Goal: Information Seeking & Learning: Learn about a topic

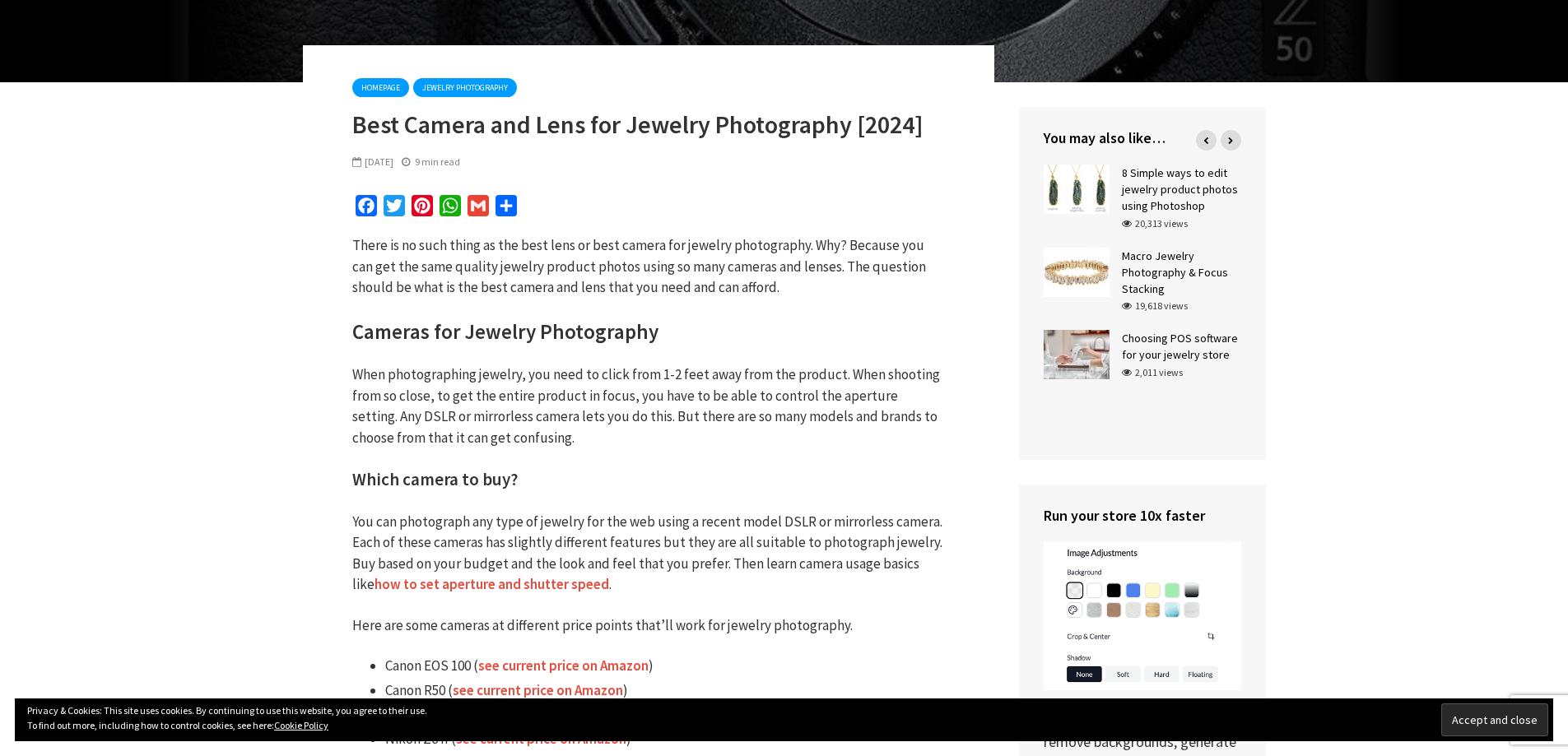
scroll to position [247, 0]
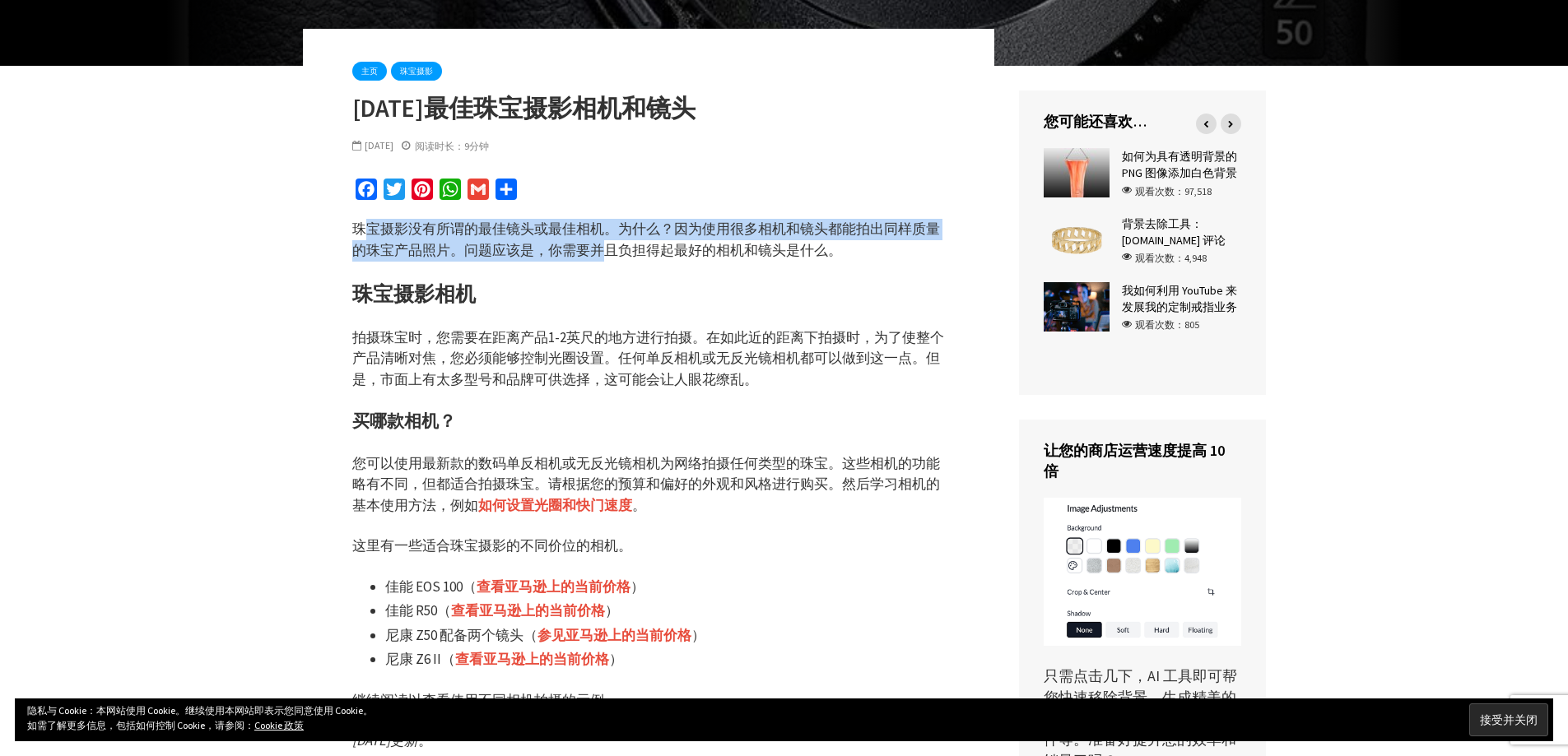
drag, startPoint x: 361, startPoint y: 238, endPoint x: 635, endPoint y: 248, distance: 274.2
click at [607, 247] on p "珠宝摄影没有所谓的最佳镜头或最佳相机。为什么？因为使用很多相机和镜头都能拍出同样质量的珠宝产品照片。问题应该是，你需要并且负担得起最好的相机和镜头是什么。" at bounding box center [648, 239] width 592 height 42
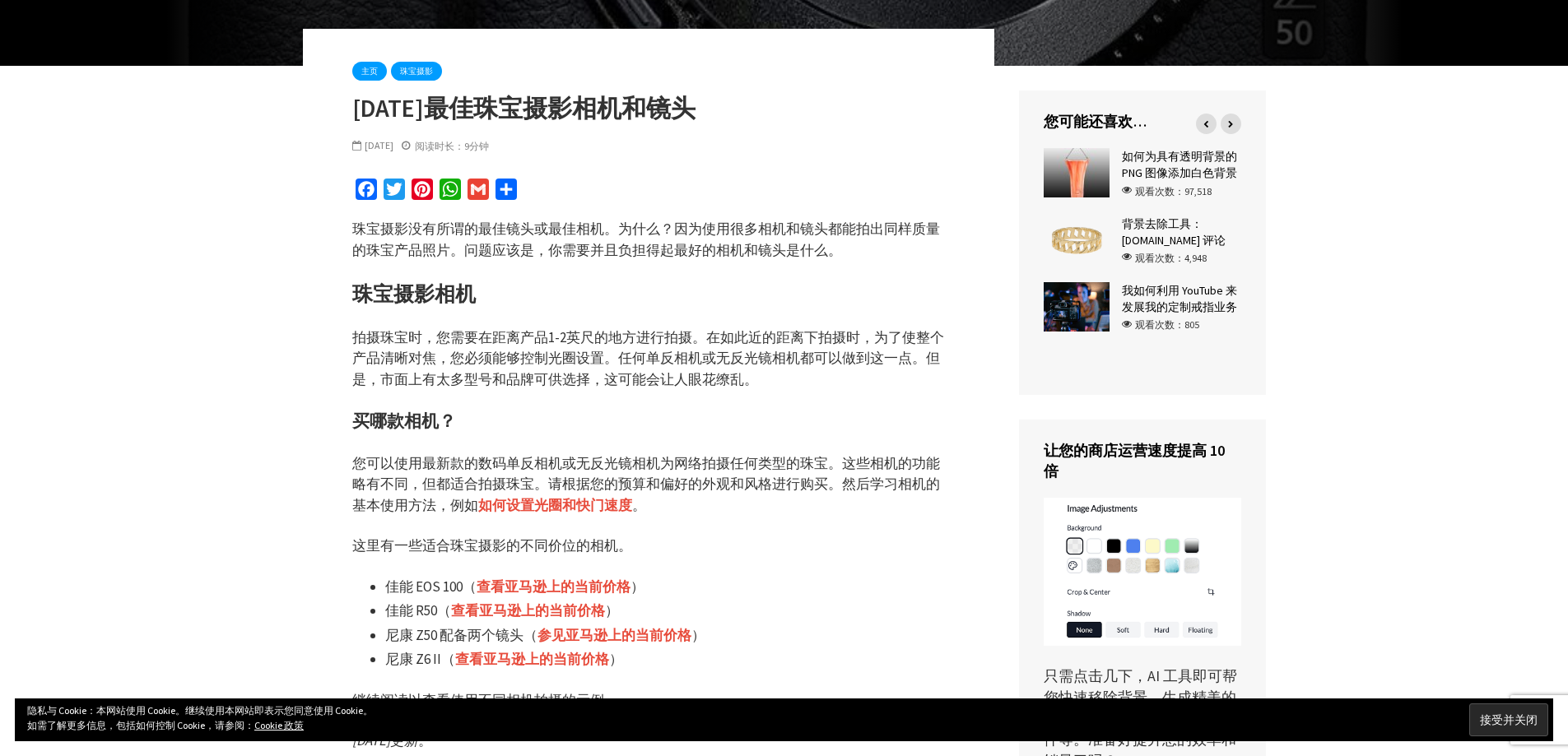
click at [640, 248] on font "珠宝摄影没有所谓的最佳镜头或最佳相机。为什么？因为使用很多相机和镜头都能拍出同样质量的珠宝产品照片。问题应该是，你需要并且负担得起最好的相机和镜头是什么。" at bounding box center [646, 239] width 588 height 39
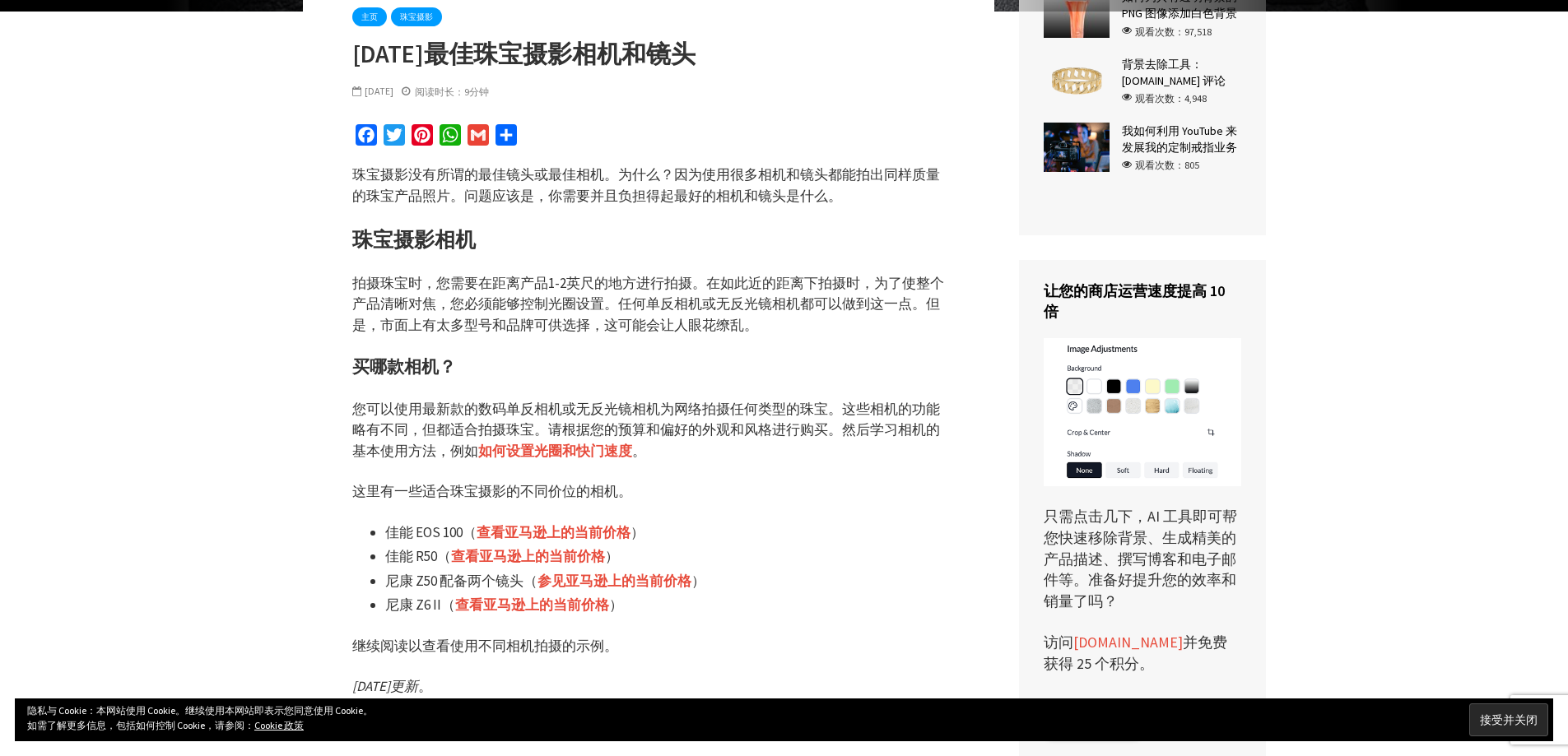
scroll to position [411, 0]
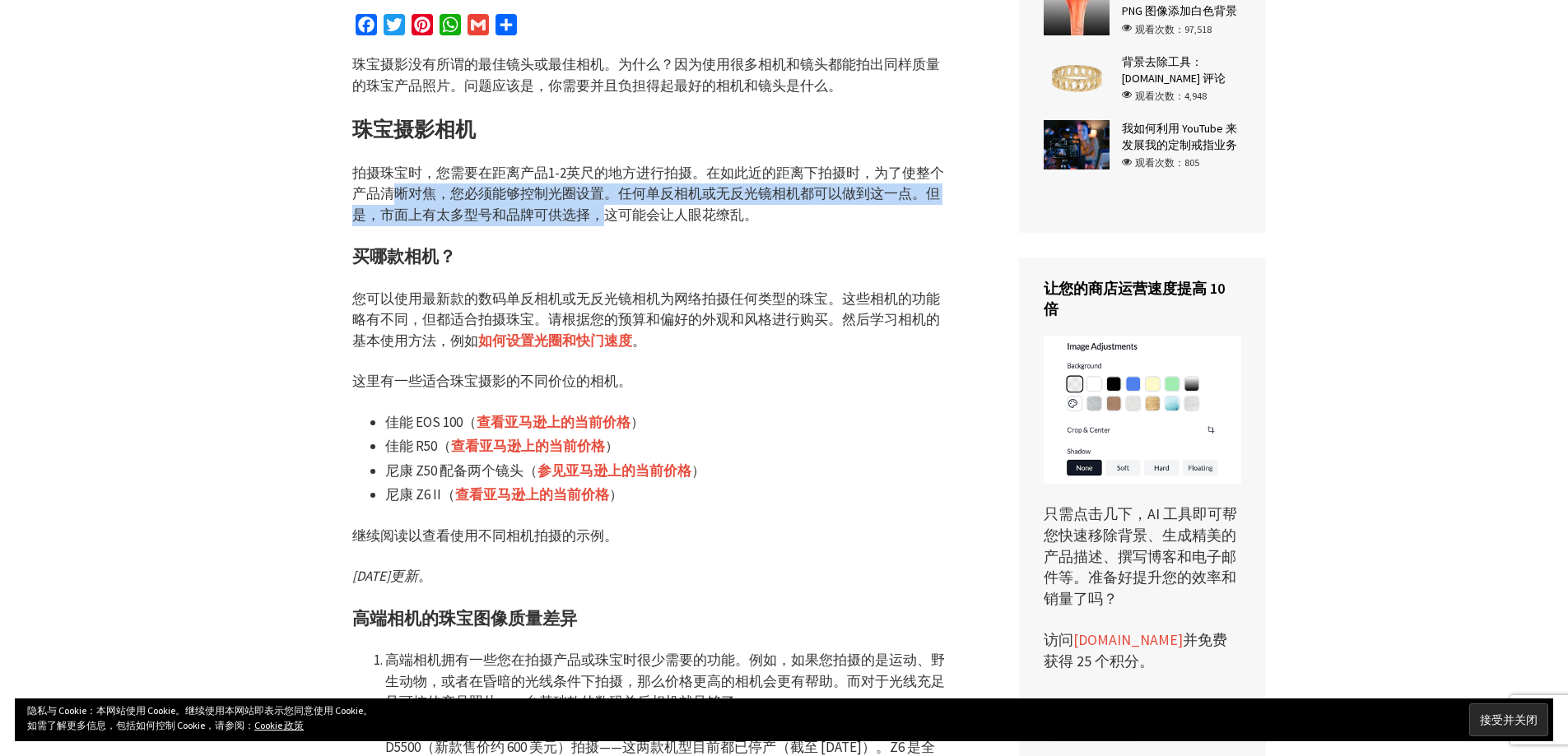
drag, startPoint x: 400, startPoint y: 190, endPoint x: 602, endPoint y: 205, distance: 202.6
click at [602, 205] on font "拍摄珠宝时，您需要在距离产品1-2英尺的地方进行拍摄。在如此近的距离下拍摄时，为了使整个产品清晰对焦，您必须能够控制光圈设置。任何单反相机或无反光镜相机都可以…" at bounding box center [648, 193] width 591 height 60
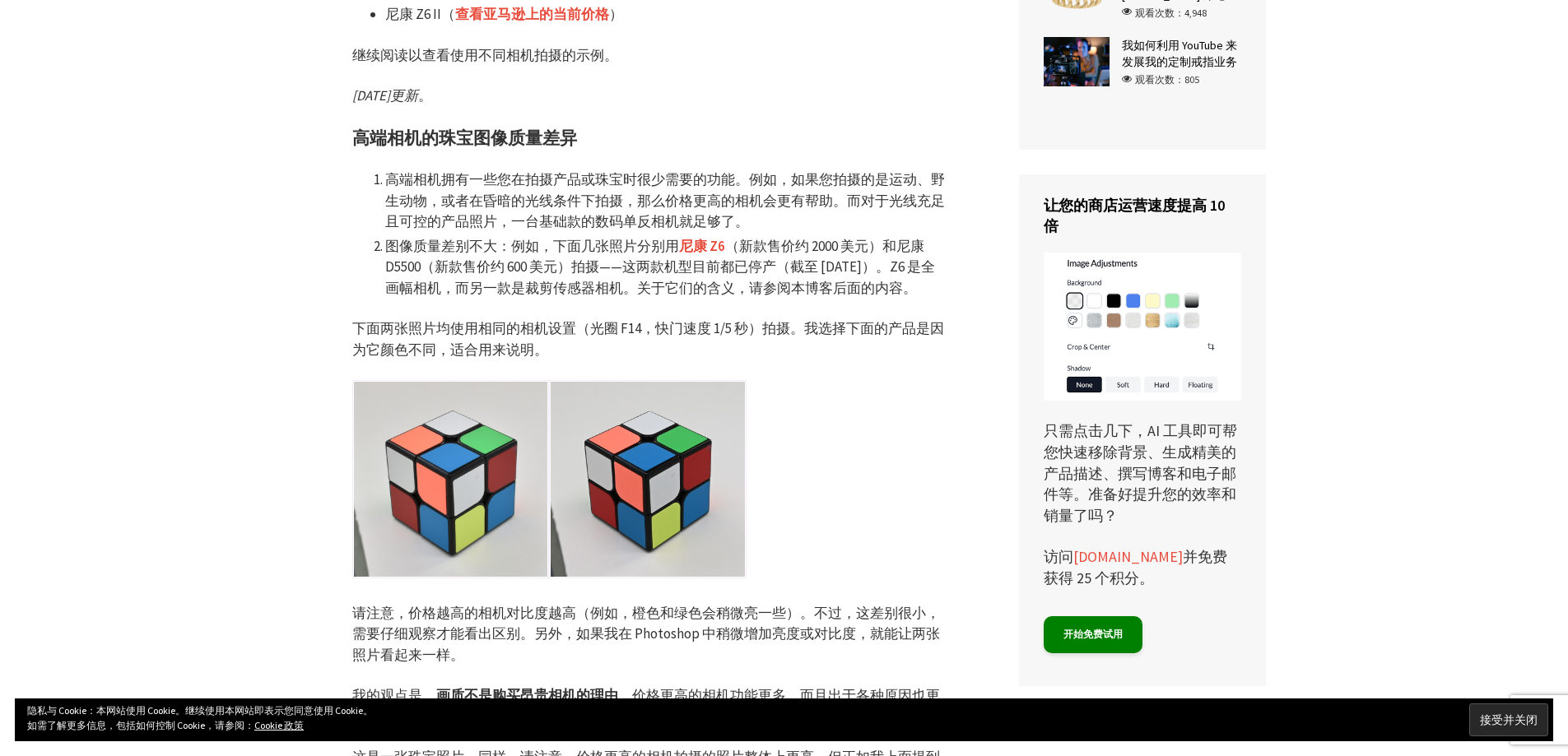
scroll to position [905, 0]
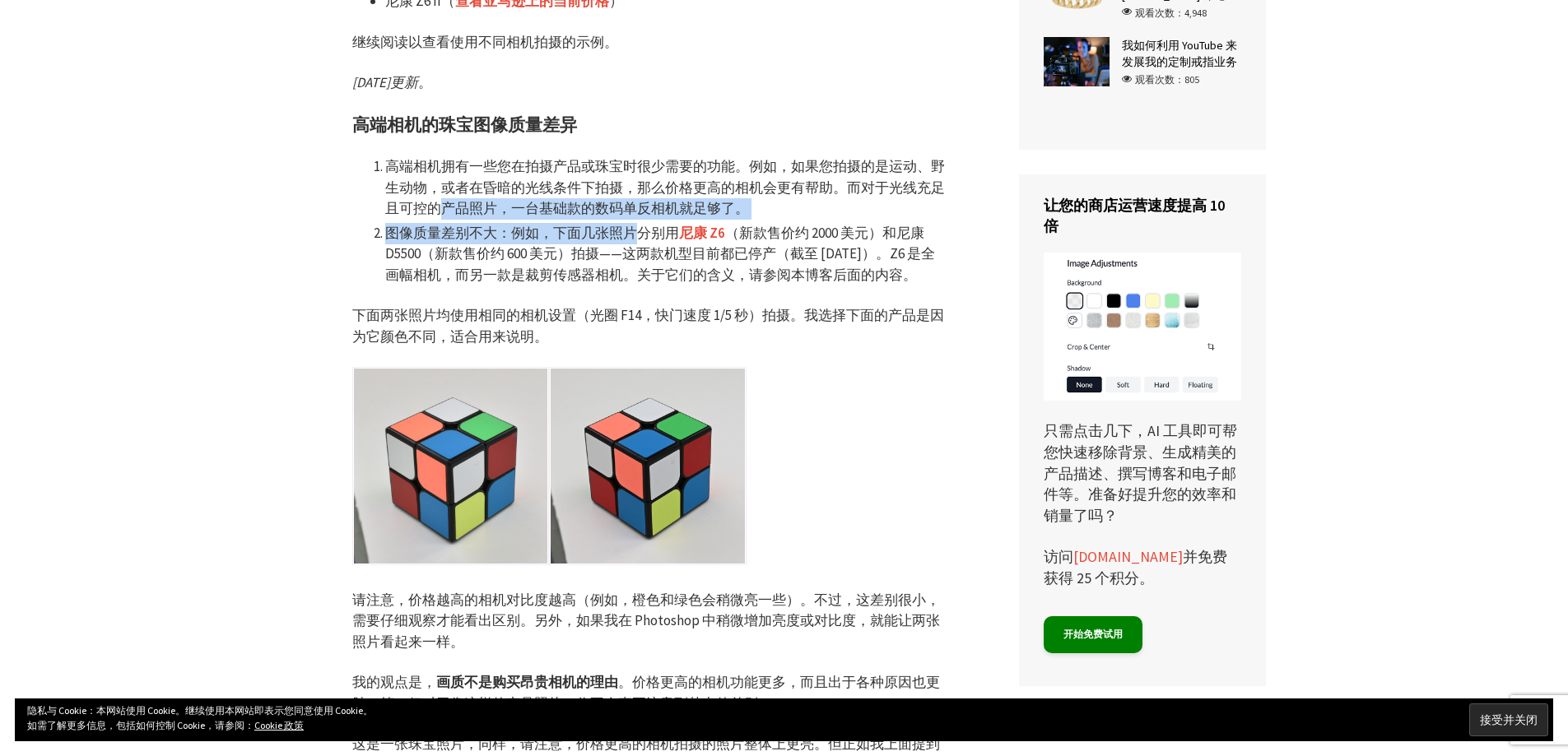
drag, startPoint x: 435, startPoint y: 205, endPoint x: 640, endPoint y: 225, distance: 206.0
click at [640, 225] on ol "高端相机拥有一些您在拍摄产品或珠宝时很少需要的功能。例如，如果您拍摄的是运动、野生动物，或者在昏暗的光线条件下拍摄，那么价格更高的相机会更有帮助。而对于光线充…" at bounding box center [648, 220] width 592 height 129
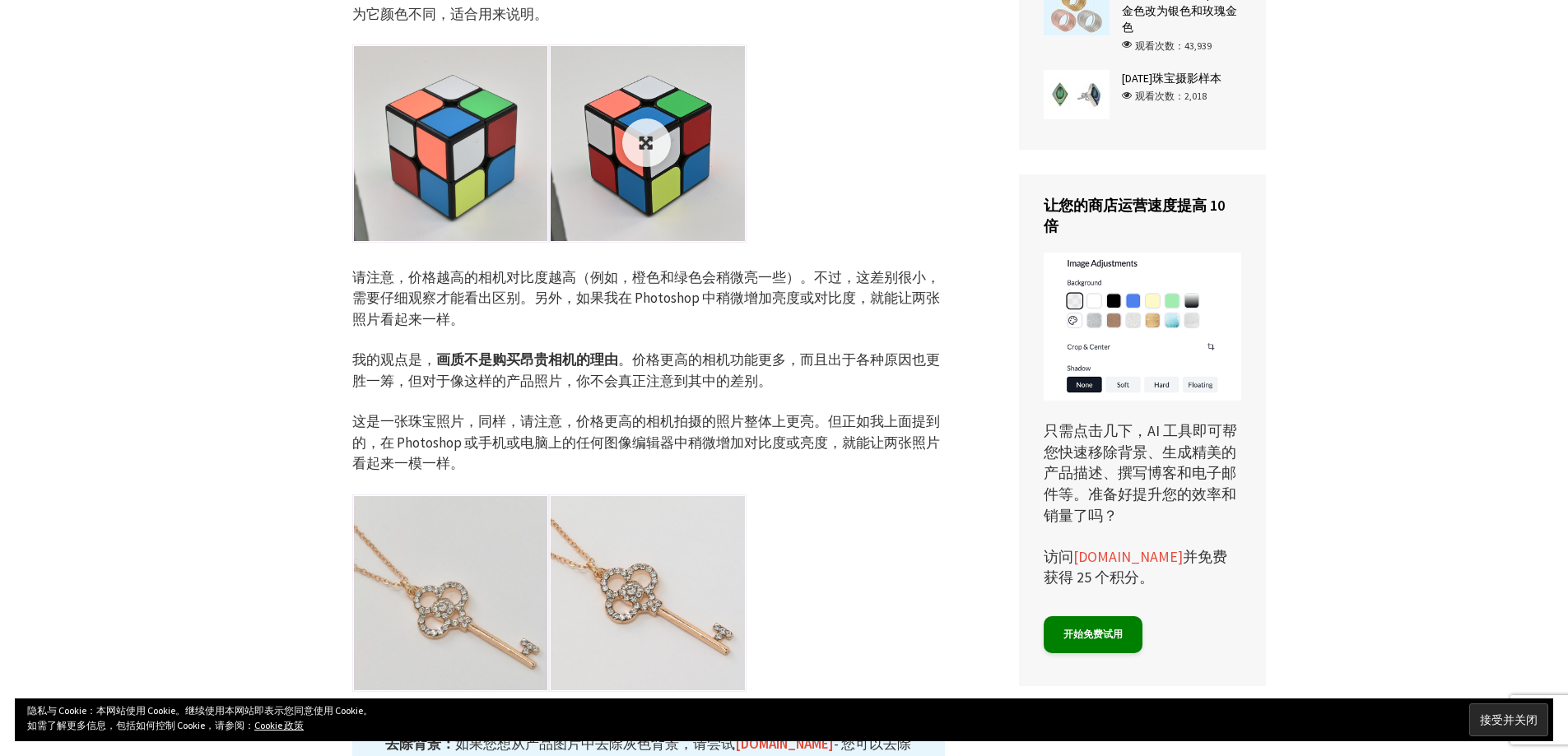
scroll to position [1234, 0]
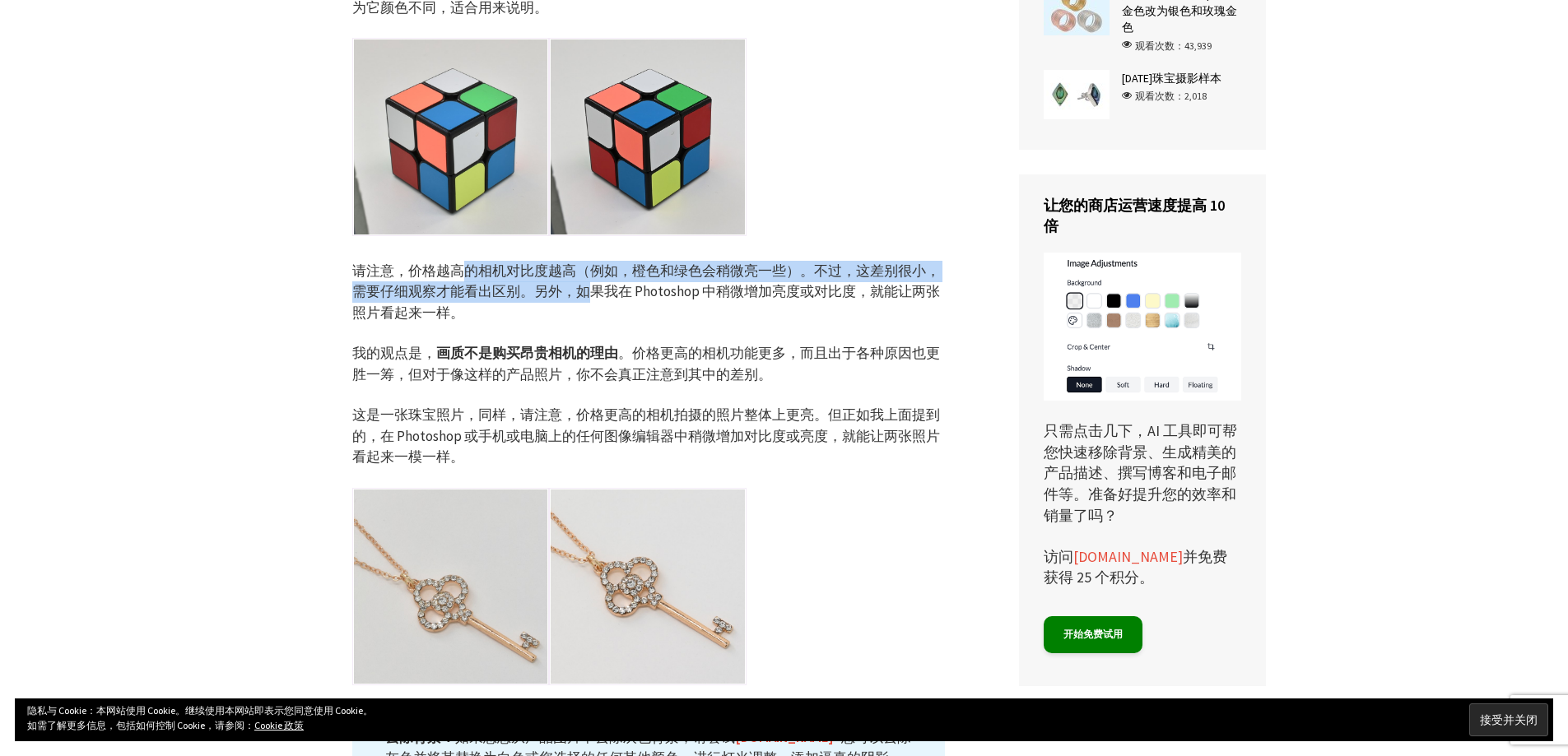
drag, startPoint x: 464, startPoint y: 272, endPoint x: 590, endPoint y: 296, distance: 128.3
click at [590, 296] on font "请注意，价格越高的相机对比度越高（例如，橙色和绿色会稍微亮一些）。不过，这差别很小，需要仔细观察才能看出区别。另外，如果我在 Photoshop 中稍微增加亮…" at bounding box center [646, 291] width 588 height 60
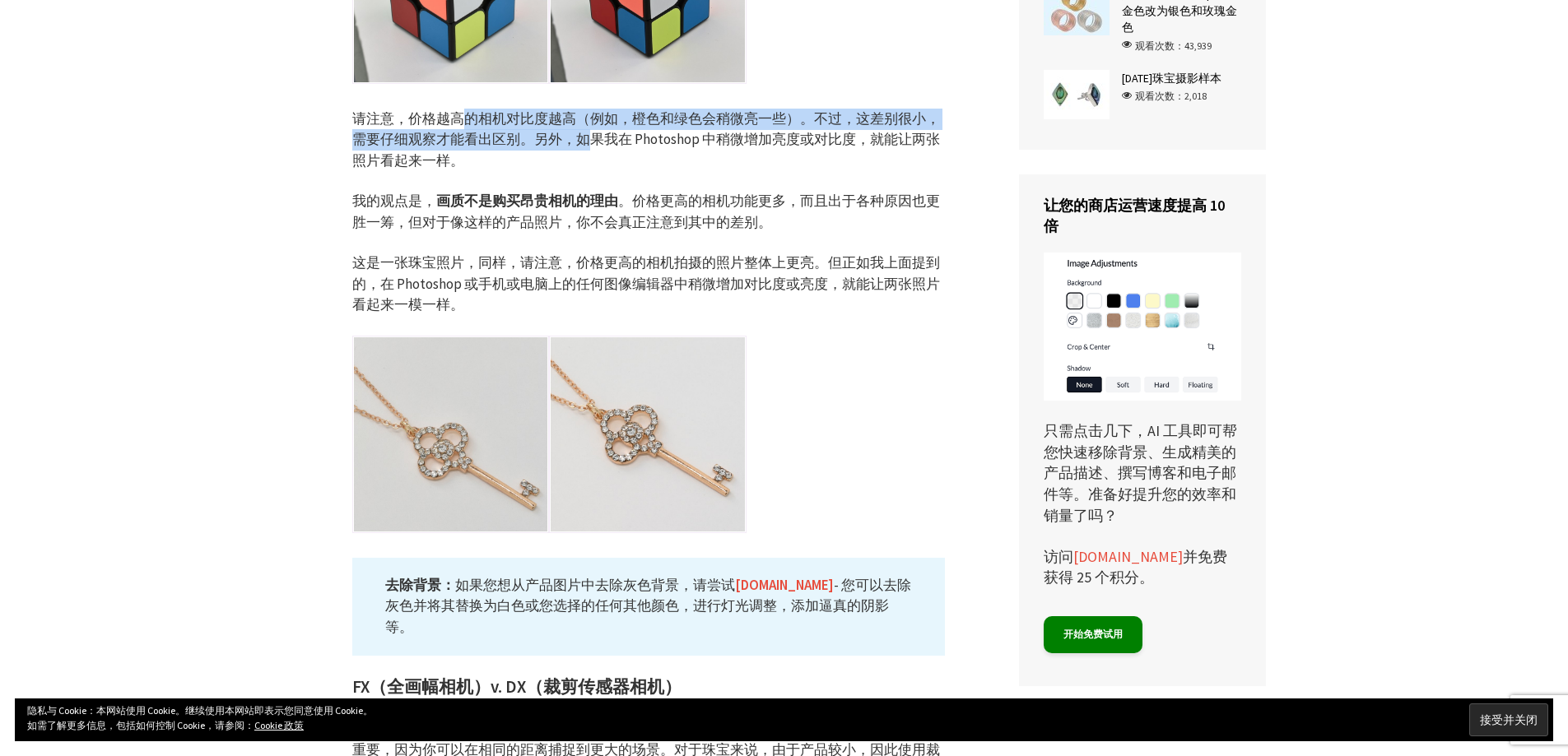
scroll to position [1399, 0]
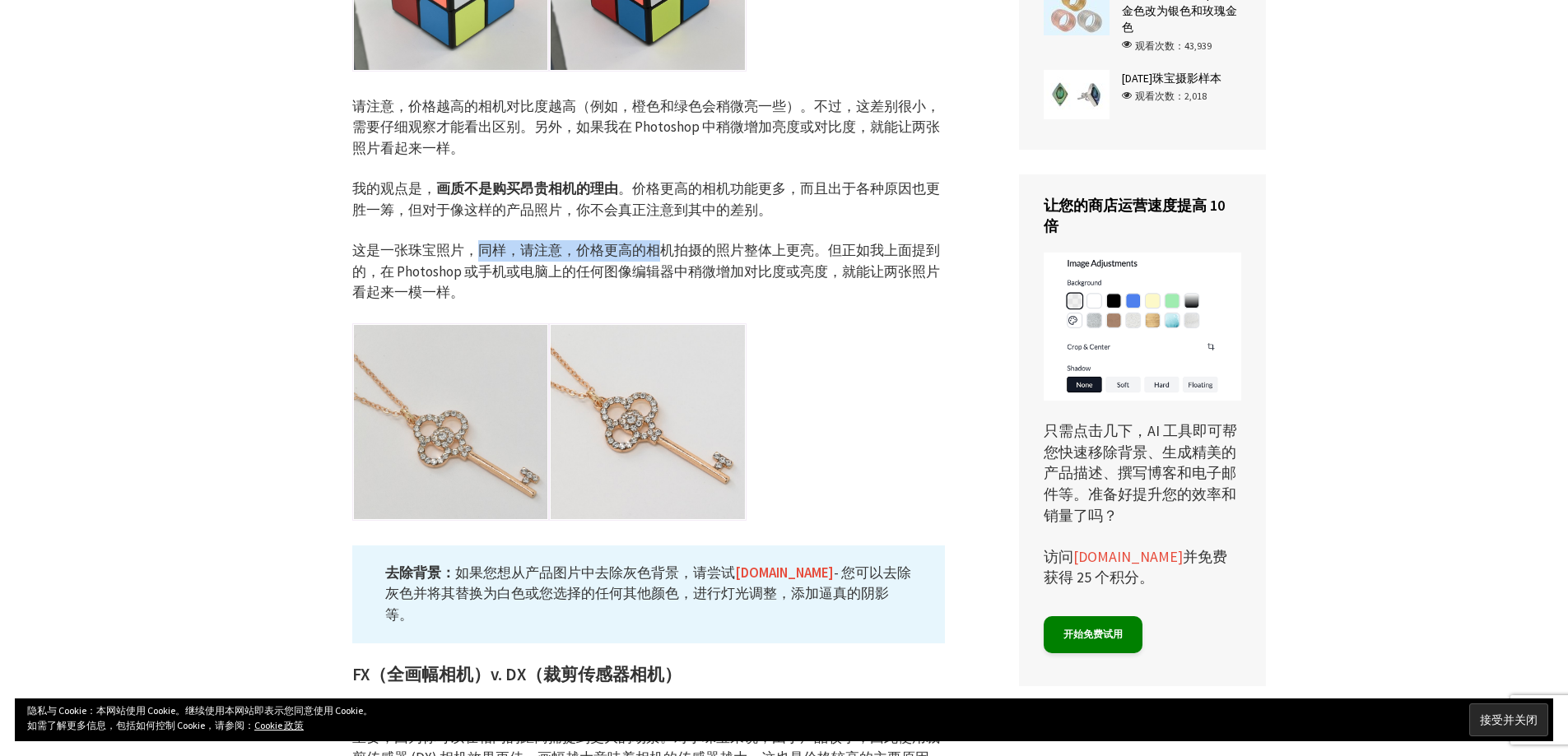
drag, startPoint x: 472, startPoint y: 228, endPoint x: 665, endPoint y: 256, distance: 195.0
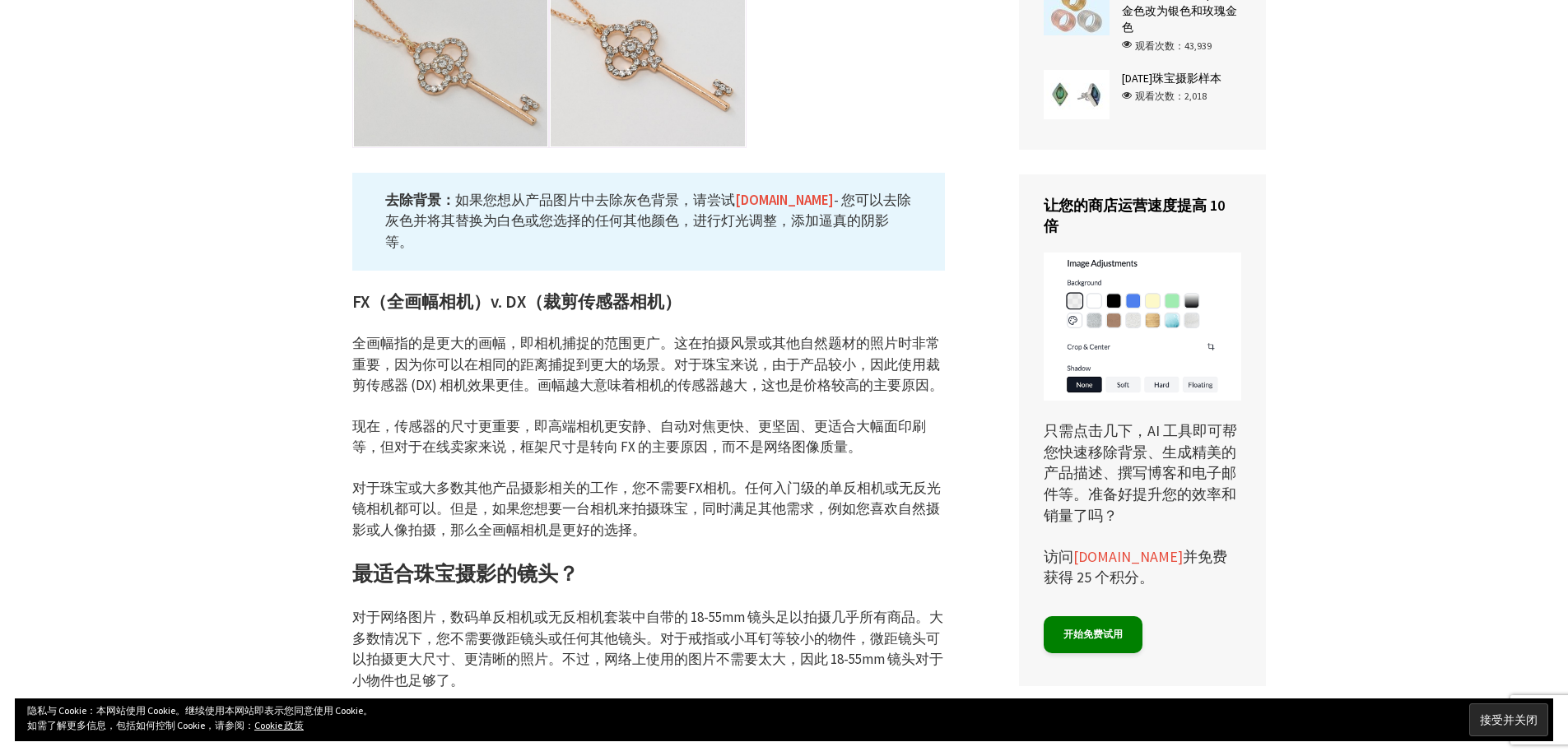
scroll to position [1810, 0]
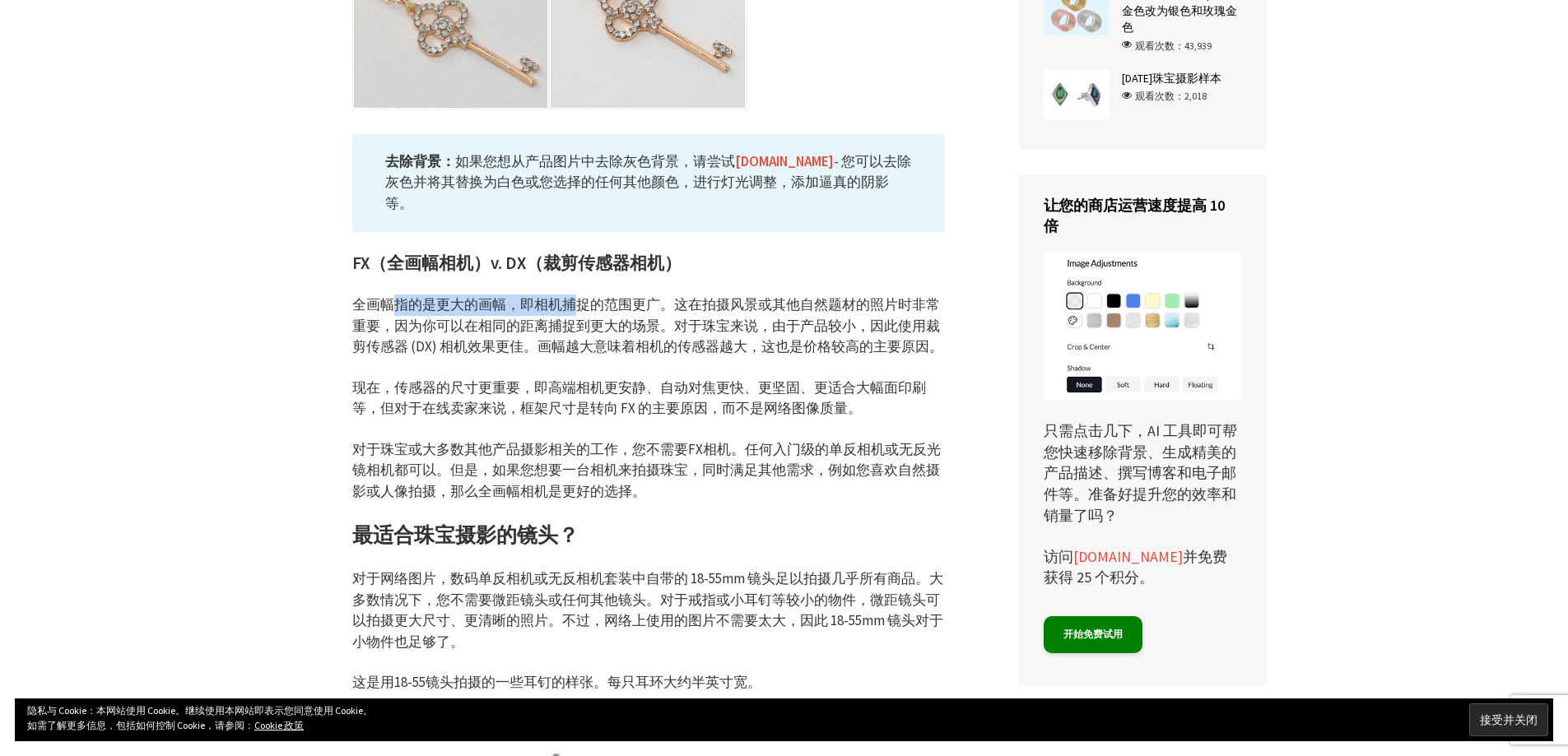
drag, startPoint x: 400, startPoint y: 300, endPoint x: 573, endPoint y: 297, distance: 173.0
click at [573, 297] on font "全画幅指的是更大的画幅，即相机捕捉的范围更广。这在拍摄风景或其他自然题材的照片时非常重要，因为你可以在相同的距离捕捉到更大的场景。对于珠宝来说，由于产品较小，…" at bounding box center [648, 325] width 591 height 60
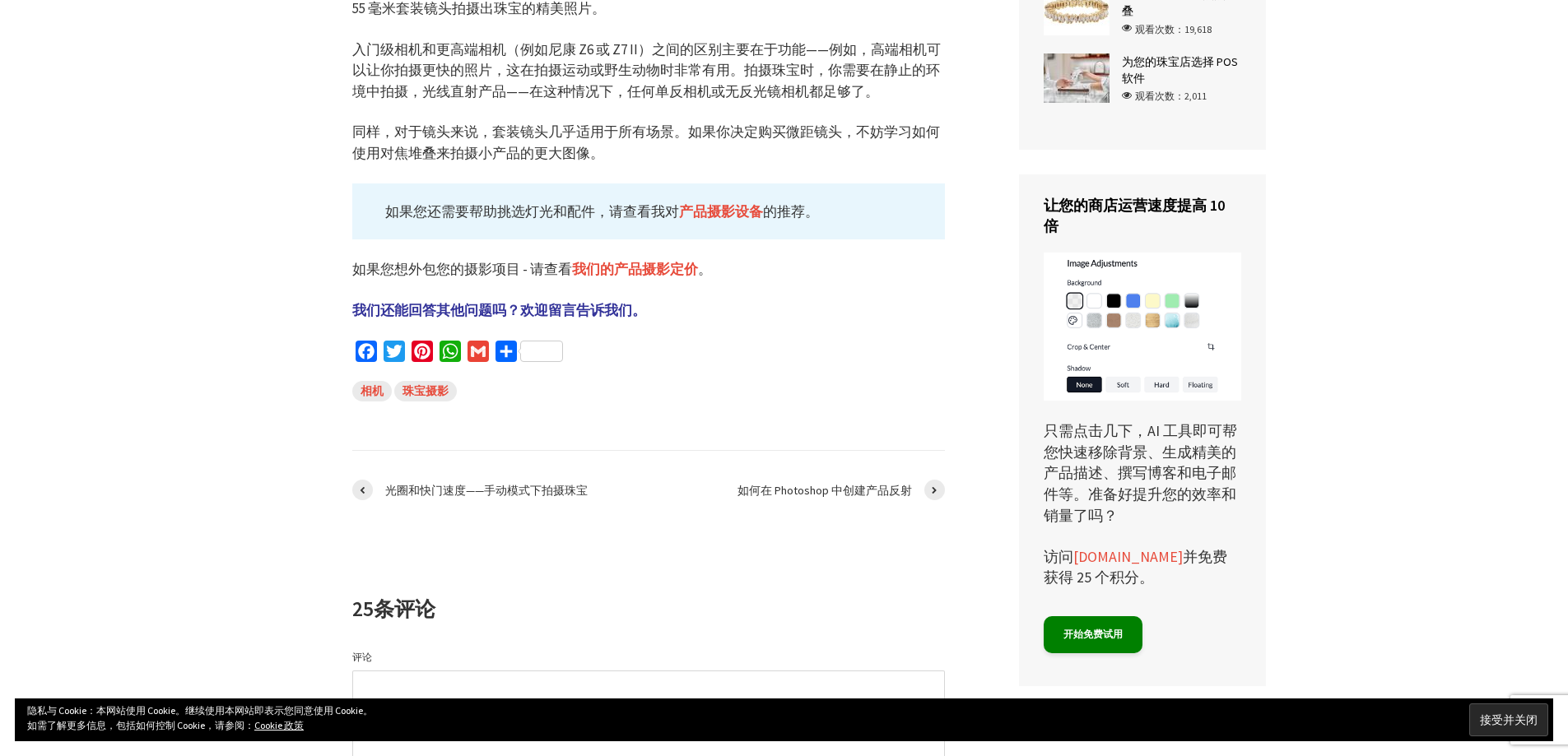
scroll to position [5100, 0]
